Goal: Task Accomplishment & Management: Manage account settings

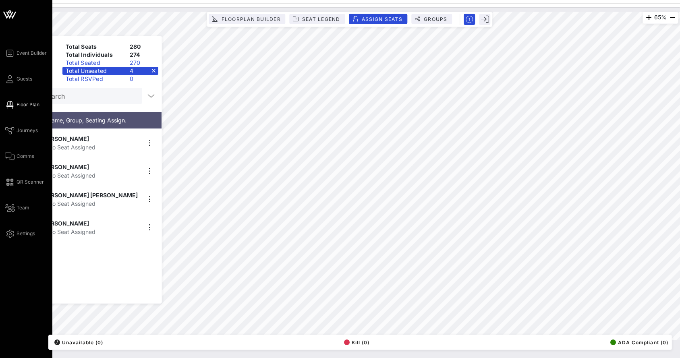
click at [8, 67] on div "Event Builder Guests Floor Plan Journeys Comms QR Scanner Team Settings" at bounding box center [29, 143] width 48 height 190
click at [9, 75] on link "Guests" at bounding box center [18, 79] width 27 height 10
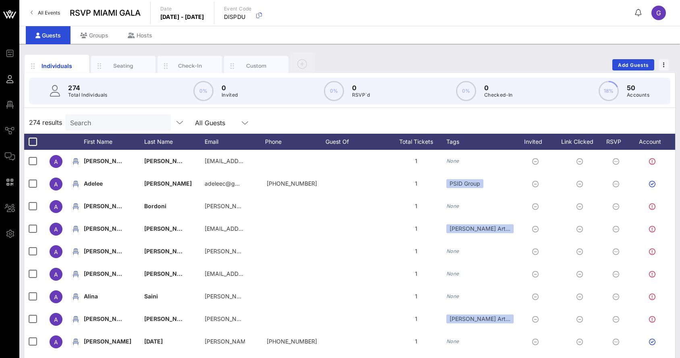
click at [114, 92] on div "274 Total Individuals 0% 0 Invited 0% 0 RSVP`d 0% 0 Checked-In 18% 50 Accounts" at bounding box center [350, 91] width 642 height 27
click at [115, 131] on div "274 results Search All Guests" at bounding box center [349, 122] width 651 height 23
click at [106, 121] on input "Search" at bounding box center [117, 122] width 94 height 10
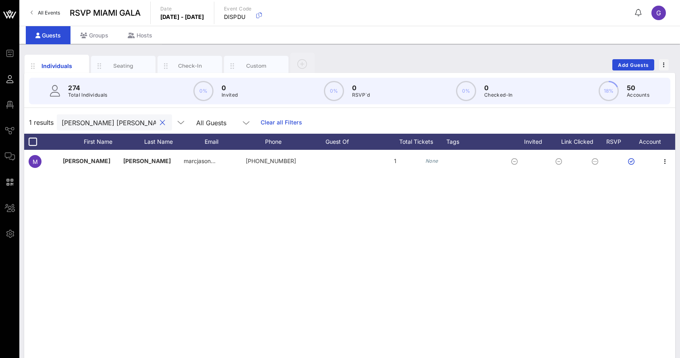
scroll to position [0, 21]
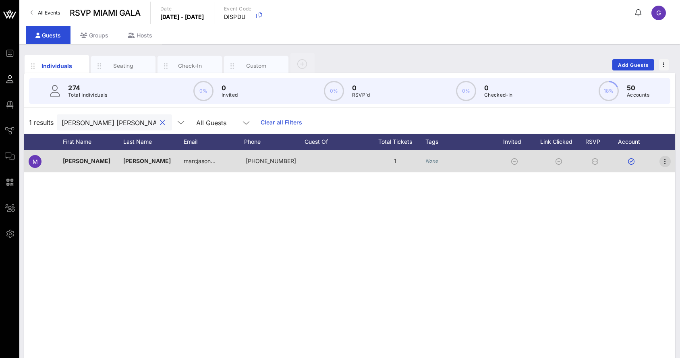
type input "[PERSON_NAME] [PERSON_NAME]"
click at [666, 165] on icon "button" at bounding box center [666, 162] width 10 height 10
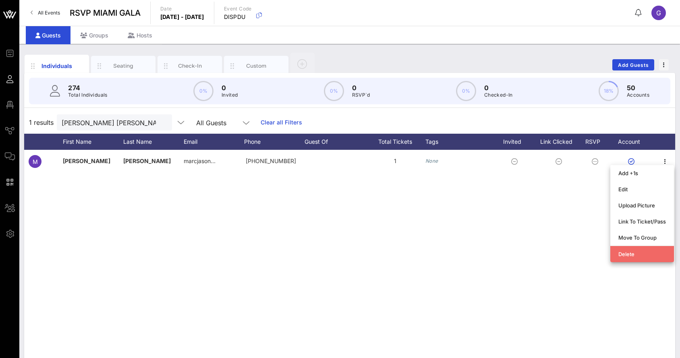
click at [633, 251] on div "Delete" at bounding box center [643, 254] width 48 height 13
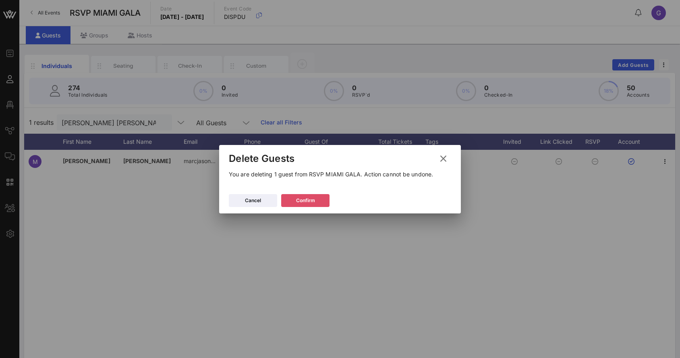
click at [301, 200] on div "Confirm" at bounding box center [305, 201] width 19 height 8
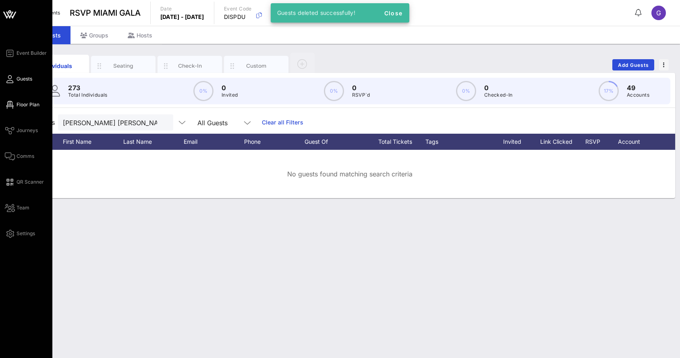
click at [23, 104] on span "Floor Plan" at bounding box center [28, 104] width 23 height 7
